Goal: Task Accomplishment & Management: Use online tool/utility

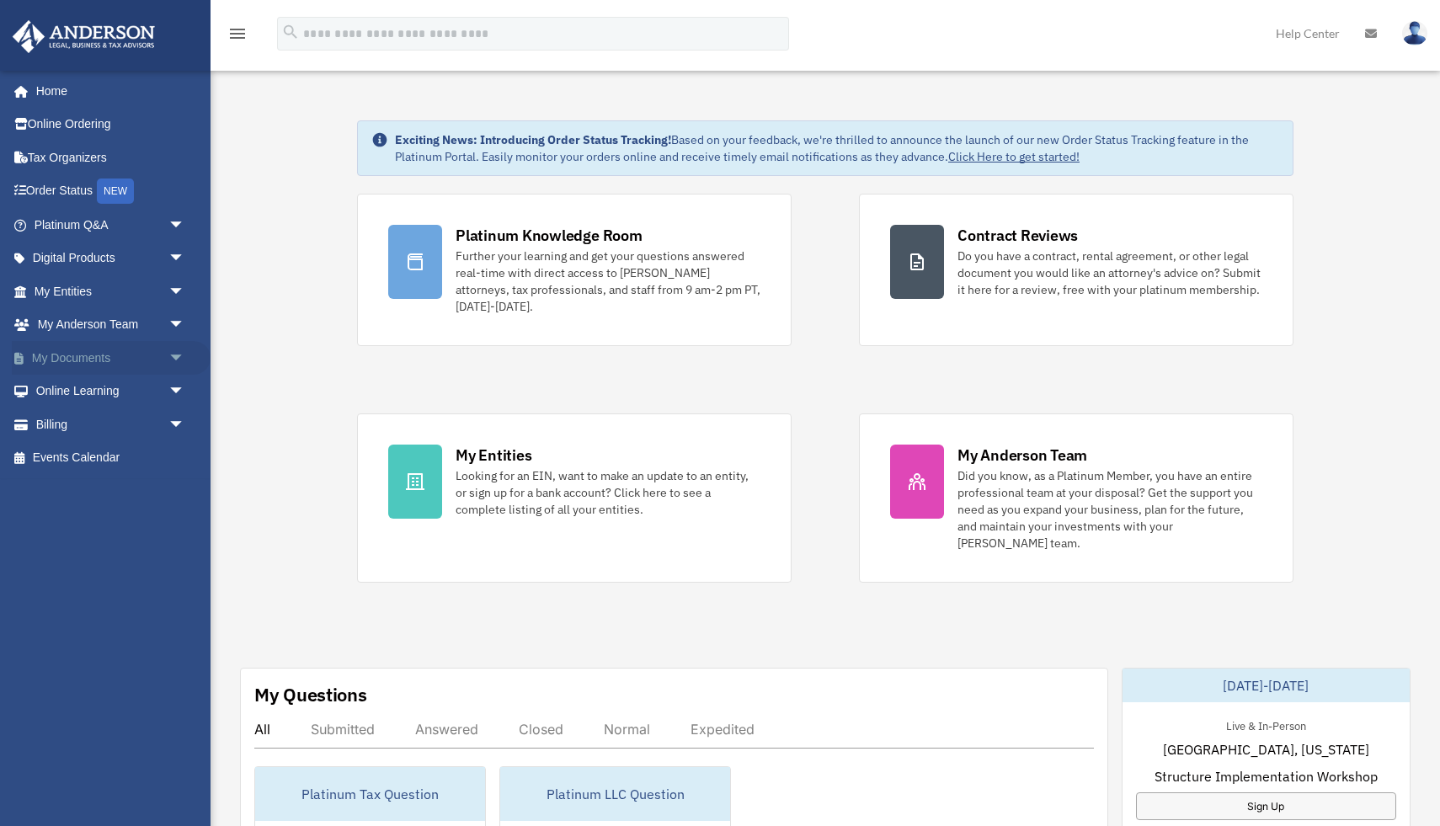
click at [181, 358] on span "arrow_drop_down" at bounding box center [185, 358] width 34 height 35
click at [55, 392] on span at bounding box center [55, 392] width 11 height 12
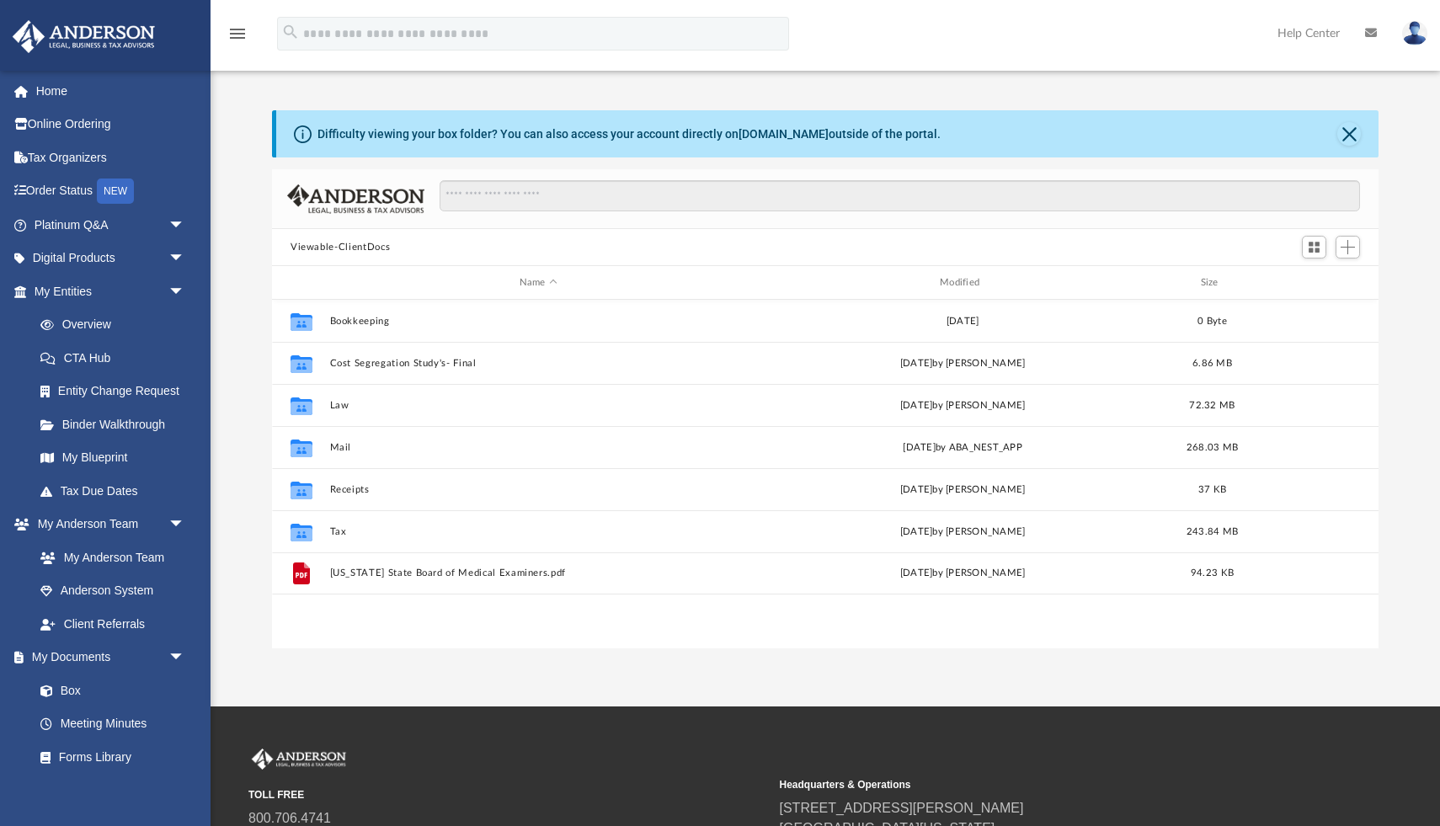
scroll to position [382, 1107]
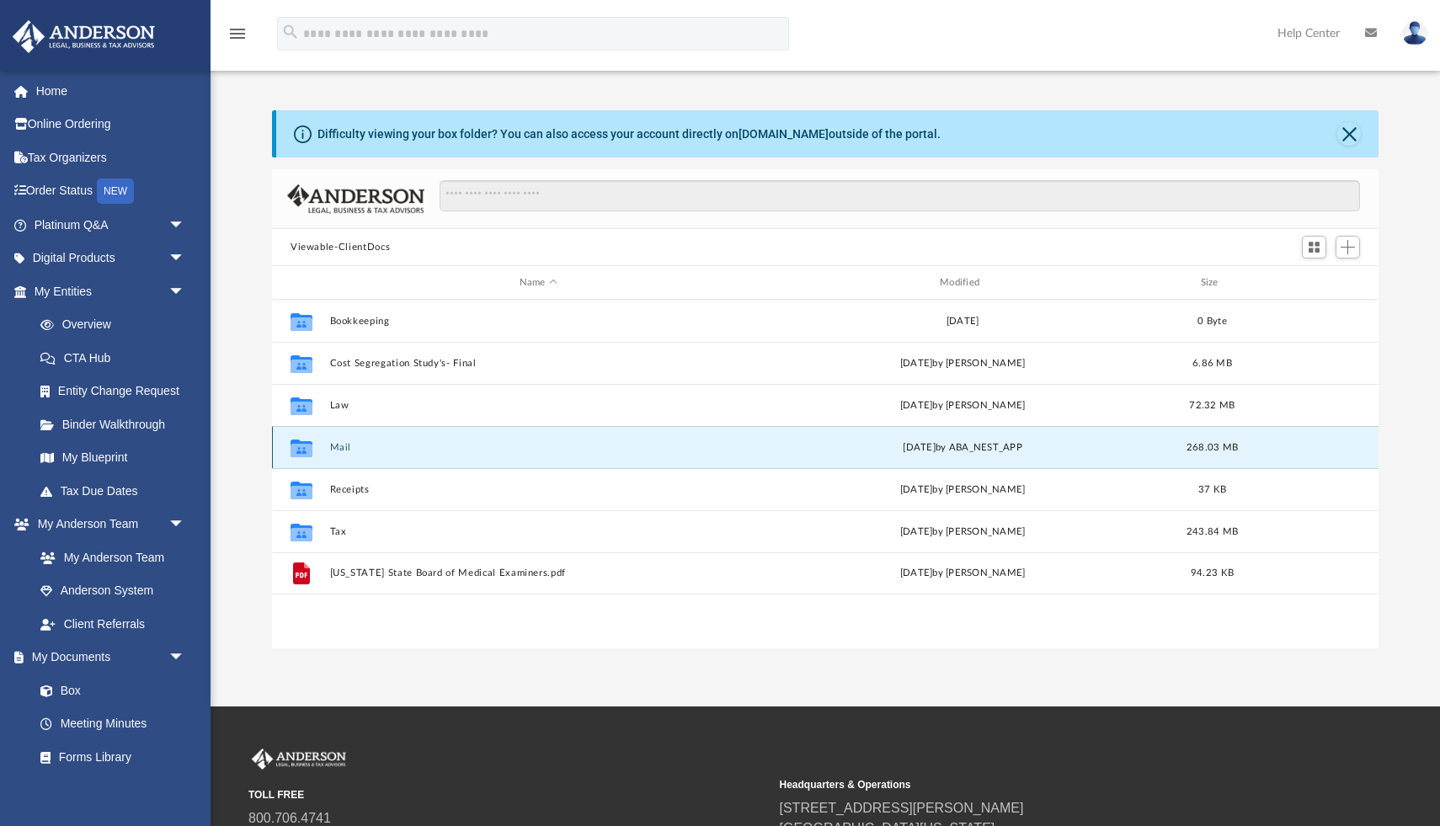
click at [342, 446] on button "Mail" at bounding box center [538, 447] width 417 height 11
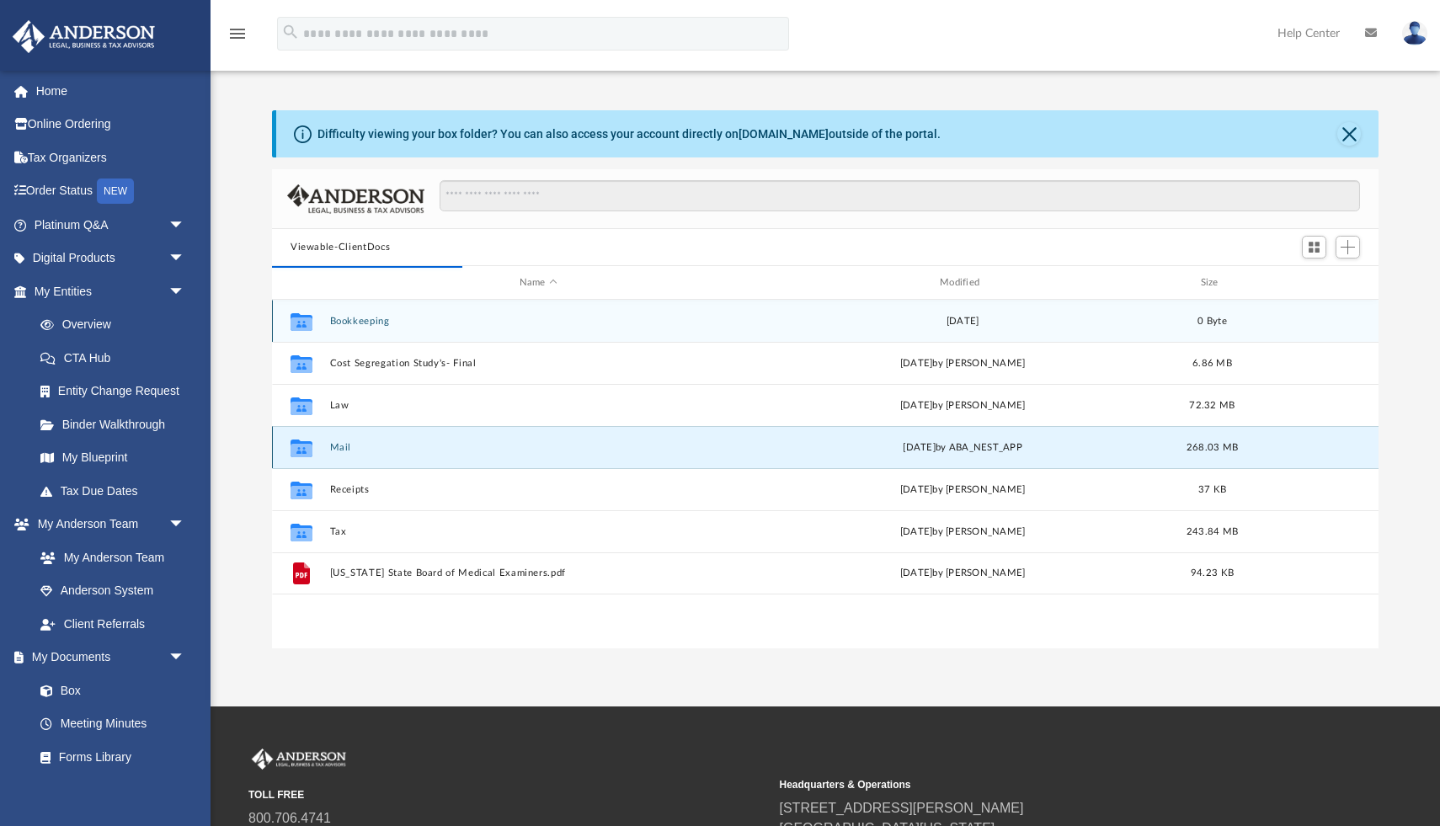
scroll to position [1, 1]
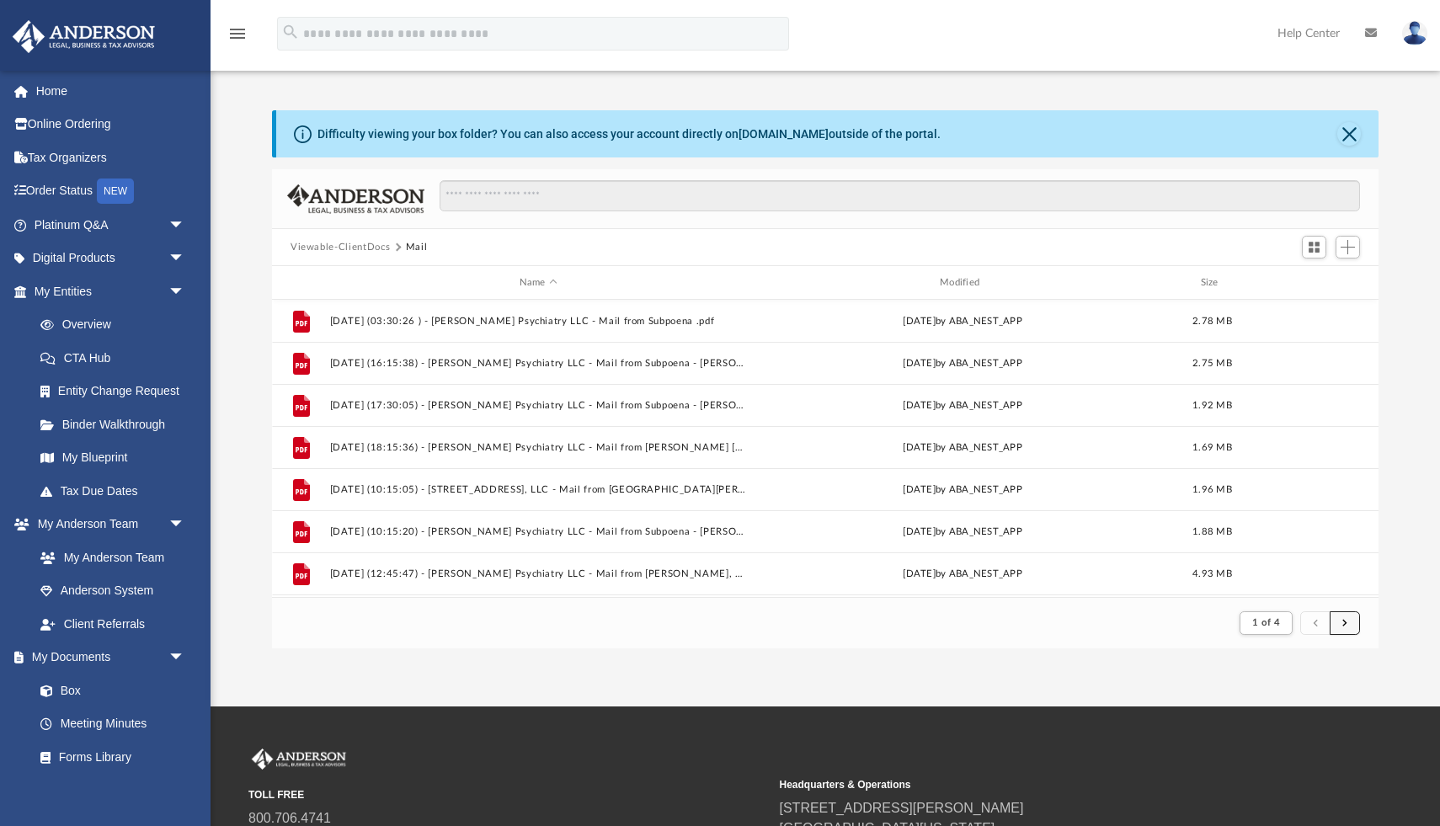
click at [1344, 620] on span "submit" at bounding box center [1345, 622] width 5 height 9
click at [1344, 622] on span "submit" at bounding box center [1345, 622] width 5 height 9
drag, startPoint x: 1344, startPoint y: 622, endPoint x: 1332, endPoint y: 622, distance: 12.7
click at [1338, 622] on button "submit" at bounding box center [1345, 623] width 30 height 24
click at [1353, 627] on button "submit" at bounding box center [1345, 623] width 30 height 24
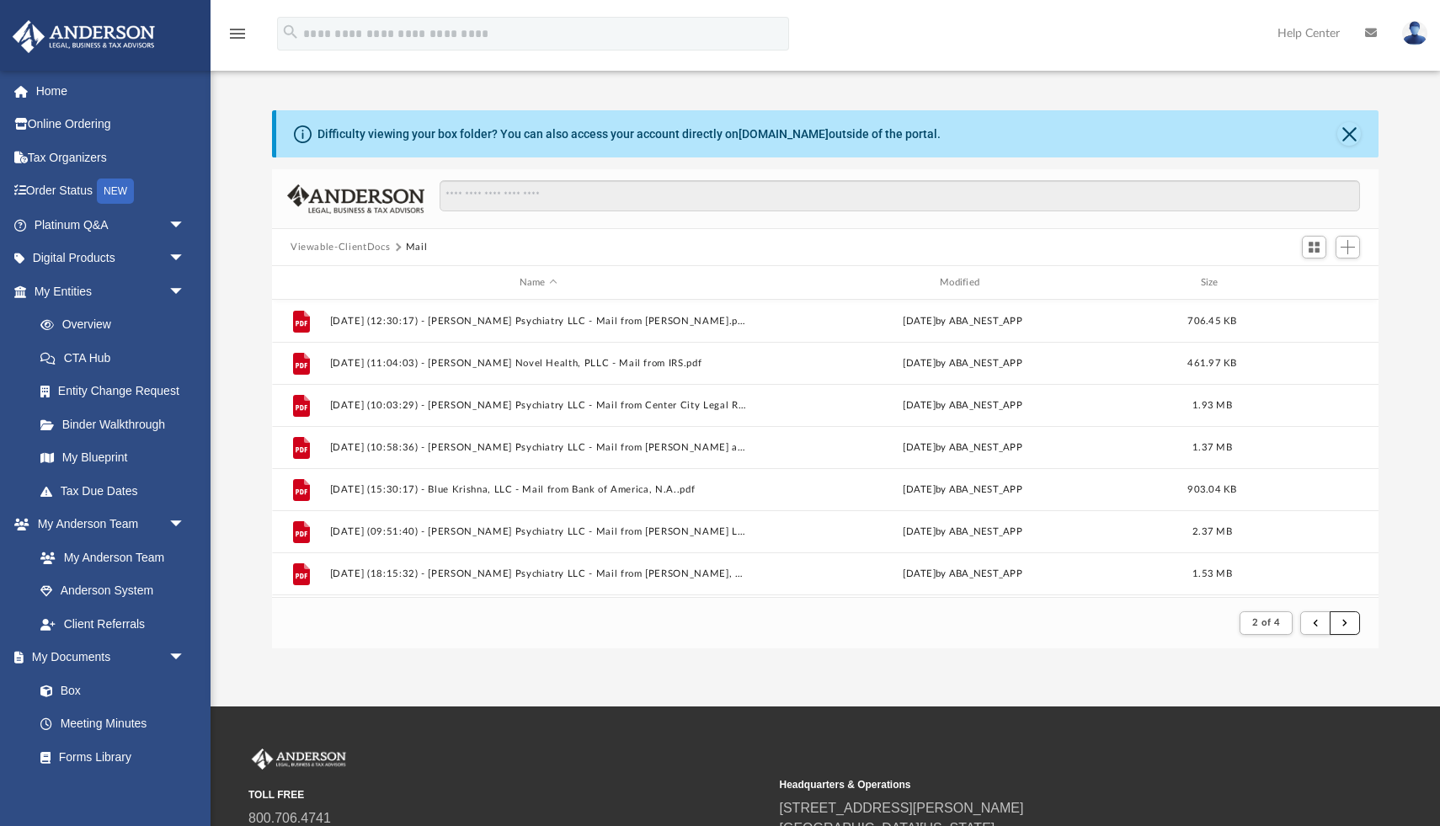
drag, startPoint x: 1353, startPoint y: 627, endPoint x: 1354, endPoint y: 636, distance: 9.4
click at [1354, 628] on button "submit" at bounding box center [1345, 623] width 30 height 24
click at [1338, 624] on button "submit" at bounding box center [1345, 623] width 30 height 24
click at [1345, 624] on span "submit" at bounding box center [1345, 622] width 5 height 9
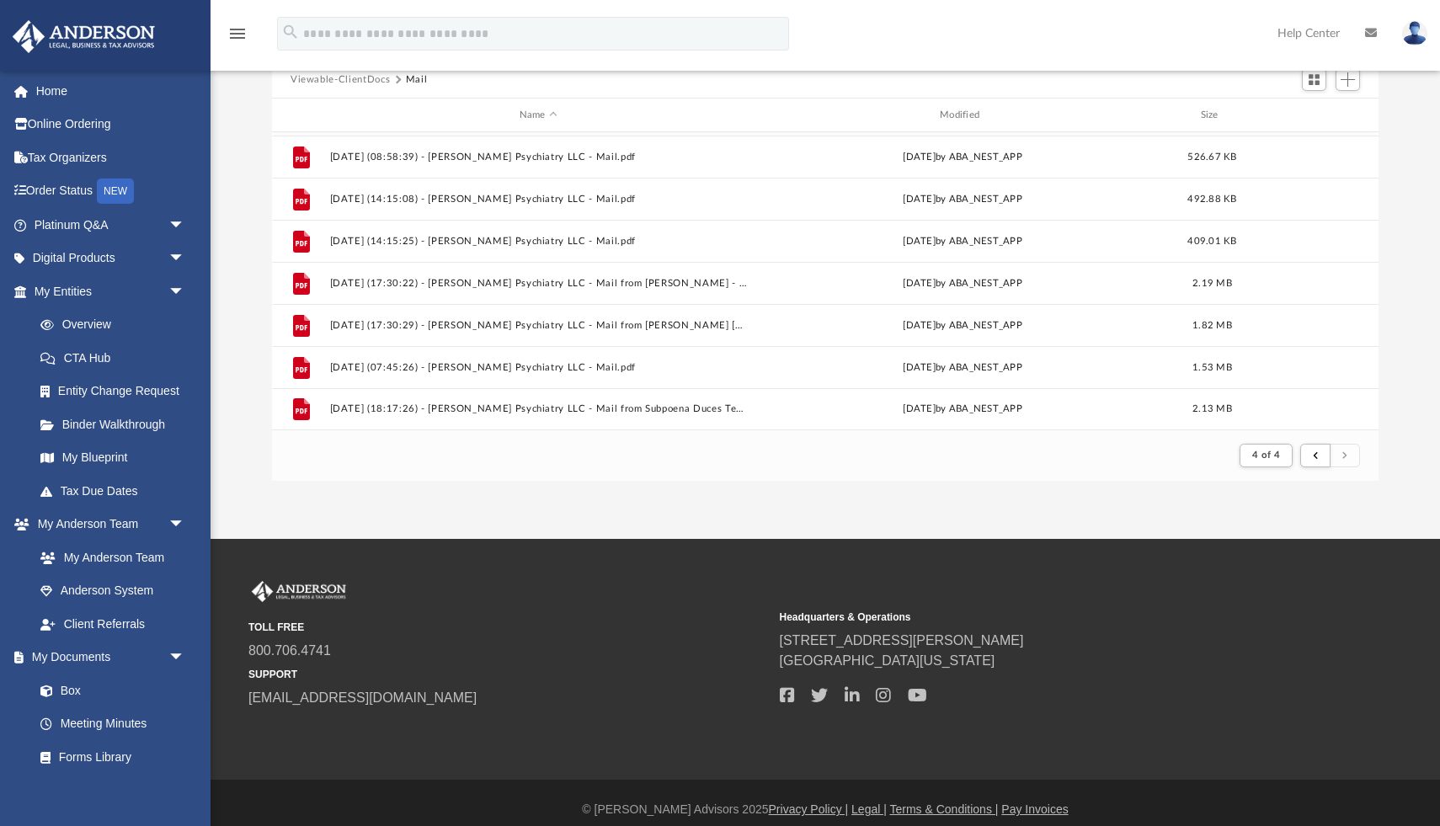
scroll to position [181, 0]
